Goal: Task Accomplishment & Management: Use online tool/utility

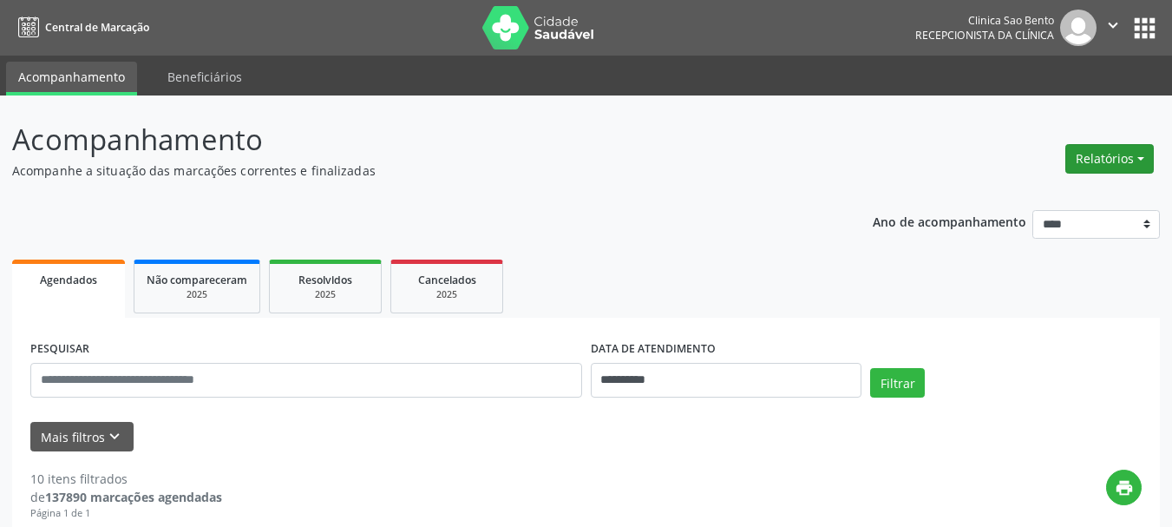
click at [1118, 166] on button "Relatórios" at bounding box center [1109, 158] width 88 height 29
click at [1050, 189] on link "Agendamentos" at bounding box center [1059, 196] width 186 height 24
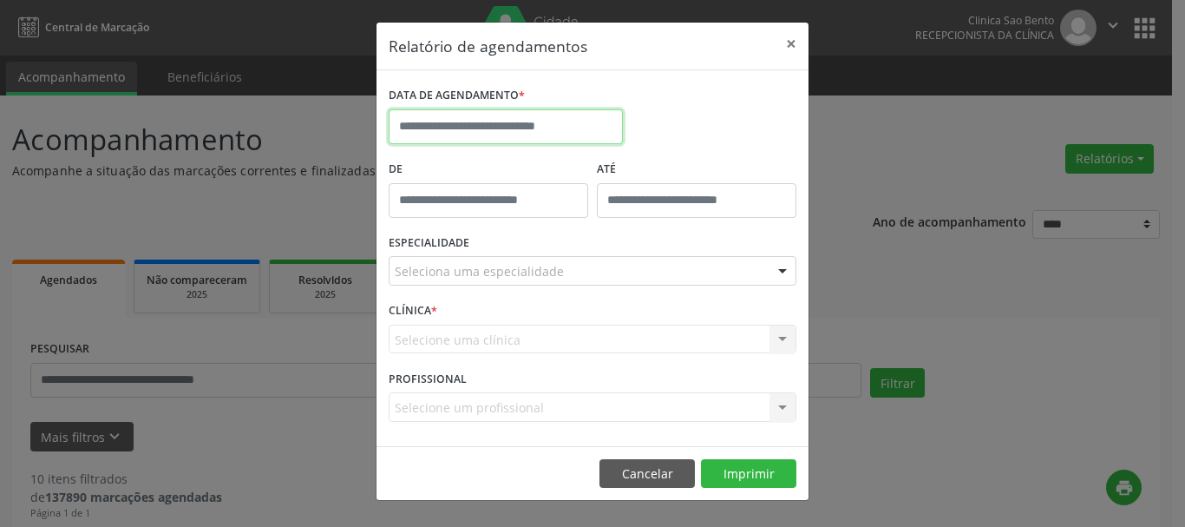
click at [575, 131] on input "text" at bounding box center [506, 126] width 234 height 35
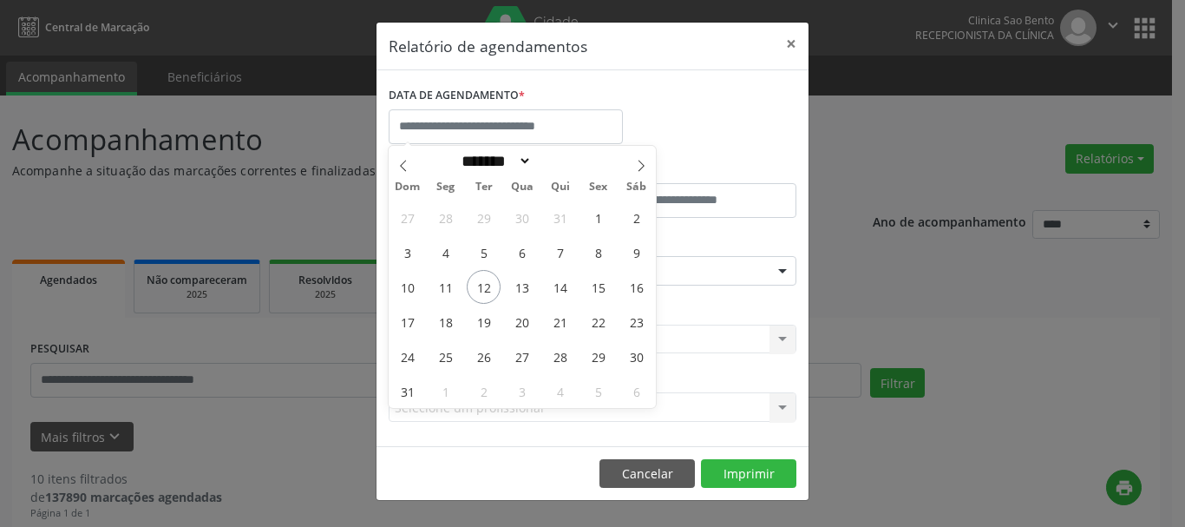
click at [980, 386] on div "Relatório de agendamentos × DATA DE AGENDAMENTO * De ATÉ ESPECIALIDADE Selecion…" at bounding box center [592, 263] width 1185 height 527
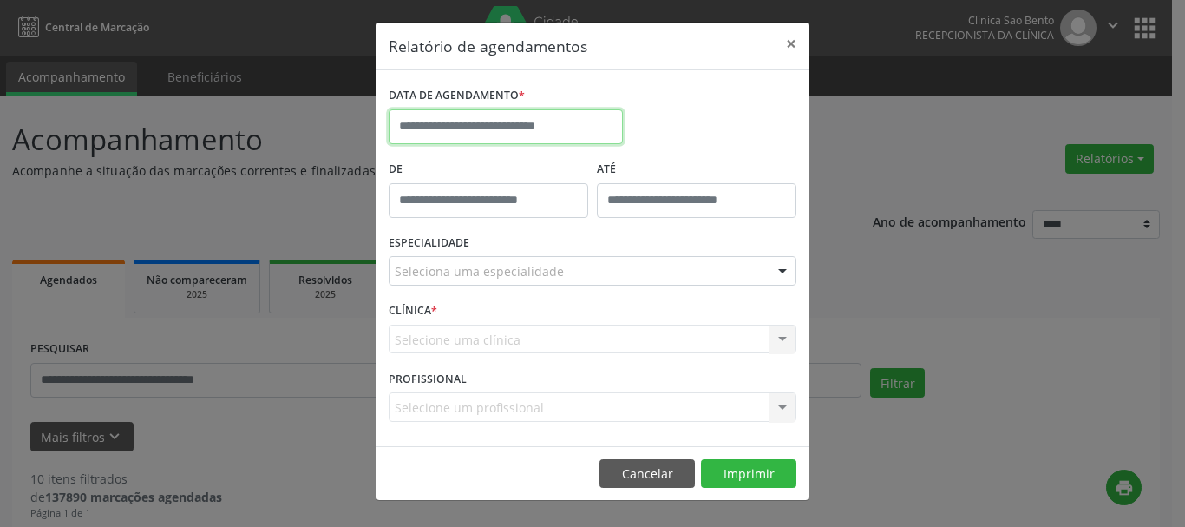
click at [583, 121] on input "text" at bounding box center [506, 126] width 234 height 35
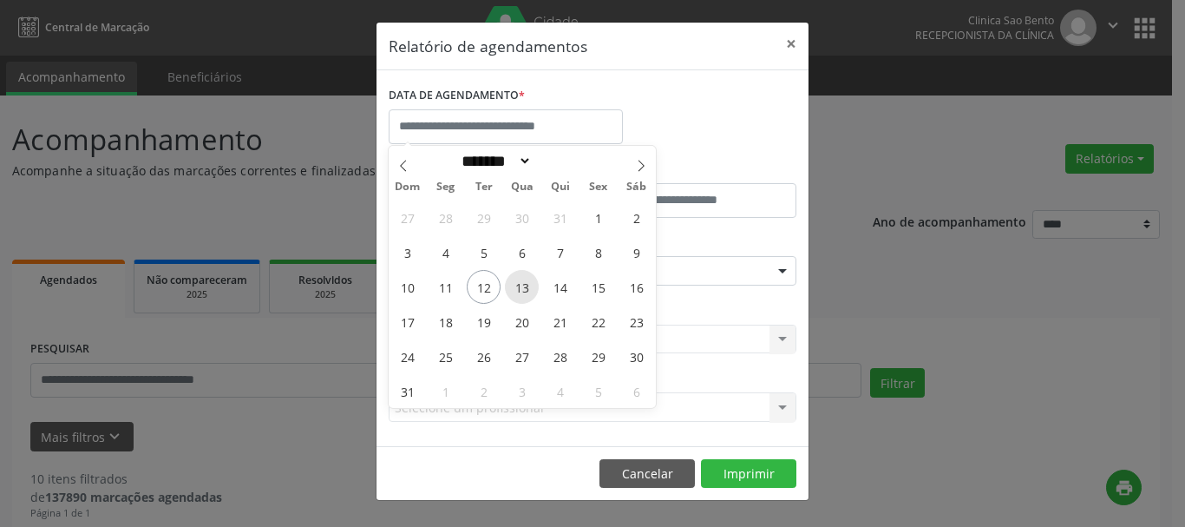
click at [524, 294] on span "13" at bounding box center [522, 287] width 34 height 34
type input "**********"
click at [524, 294] on span "13" at bounding box center [522, 287] width 34 height 34
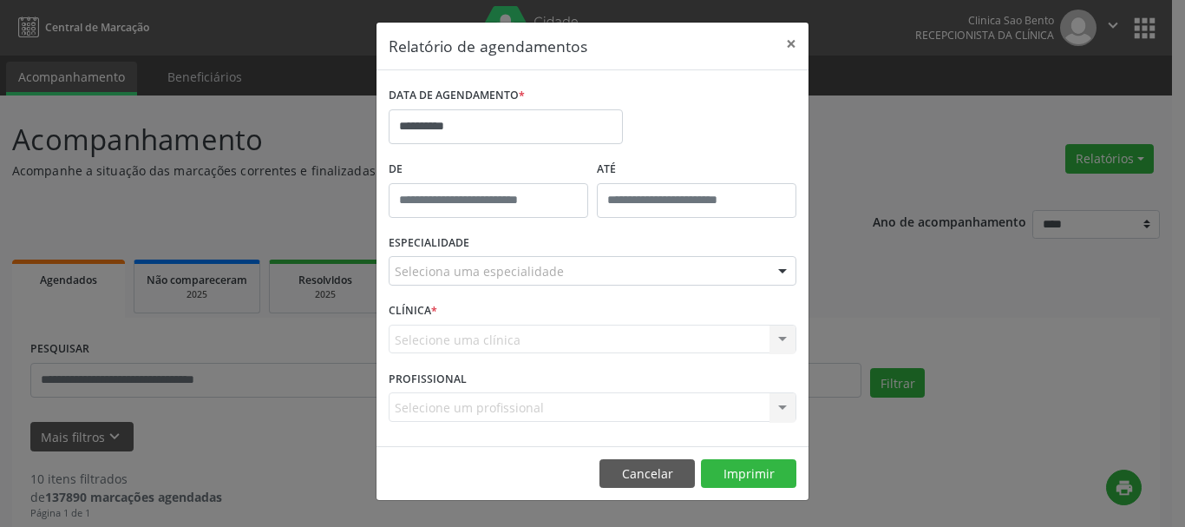
click at [524, 294] on div "ESPECIALIDADE Seleciona uma especialidade Todas as especialidades Alergologia A…" at bounding box center [592, 264] width 416 height 68
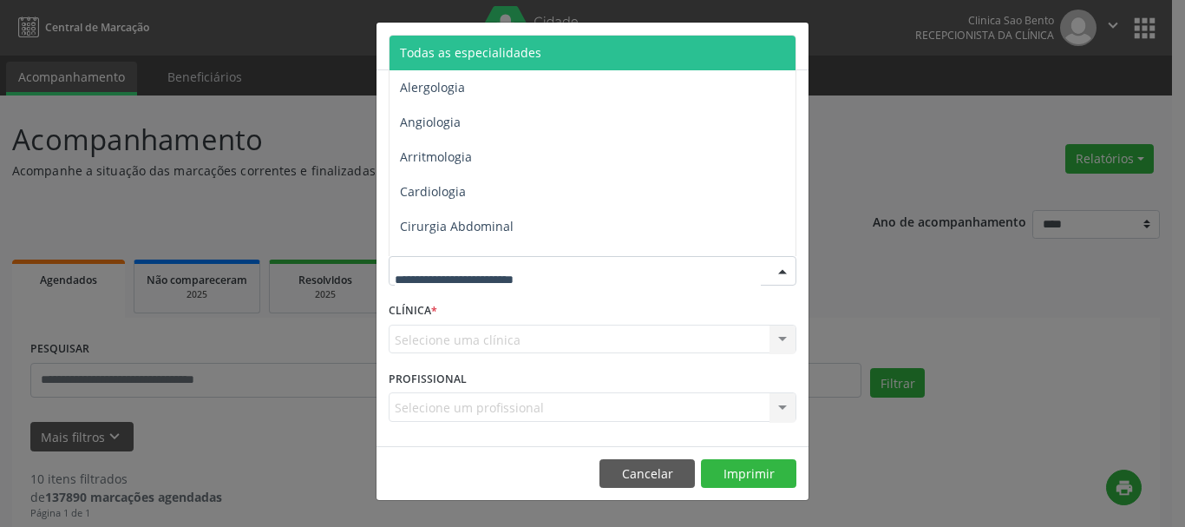
click at [726, 267] on div at bounding box center [593, 270] width 408 height 29
click at [572, 40] on span "Todas as especialidades" at bounding box center [593, 53] width 409 height 35
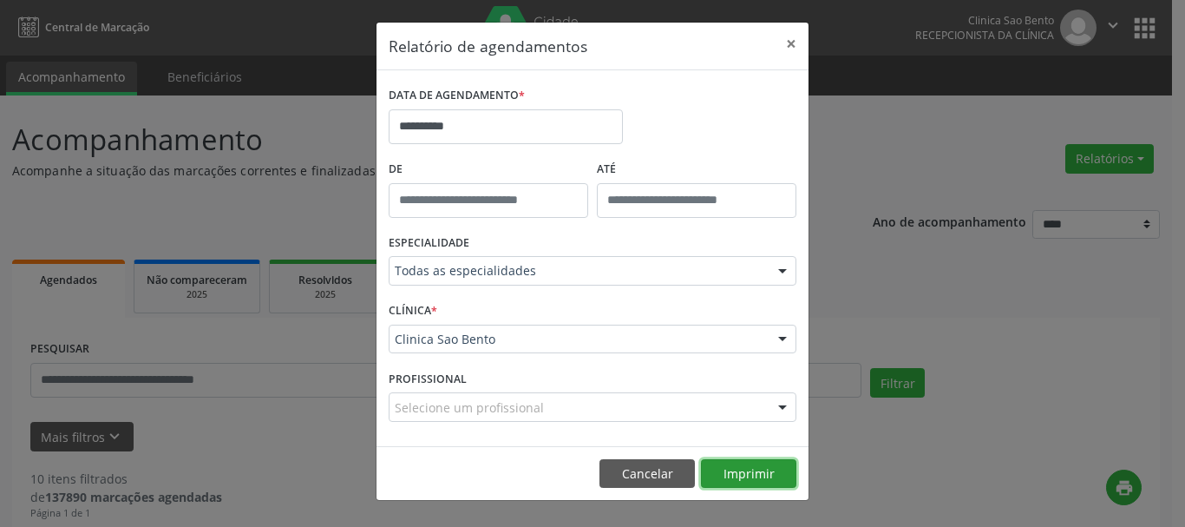
click at [771, 477] on button "Imprimir" at bounding box center [748, 473] width 95 height 29
